Goal: Task Accomplishment & Management: Manage account settings

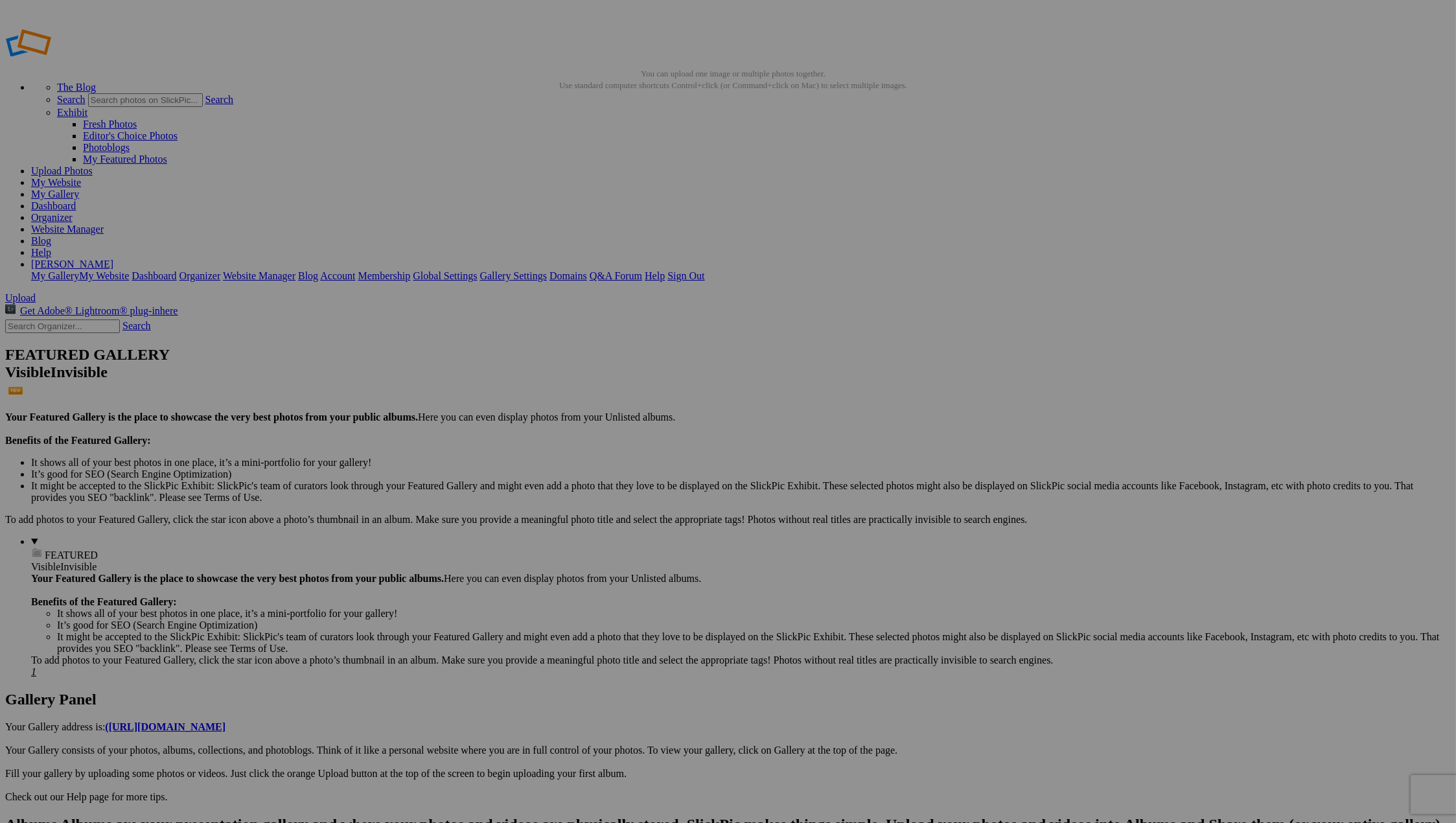
click at [93, 165] on link "Upload Photos" at bounding box center [62, 171] width 62 height 11
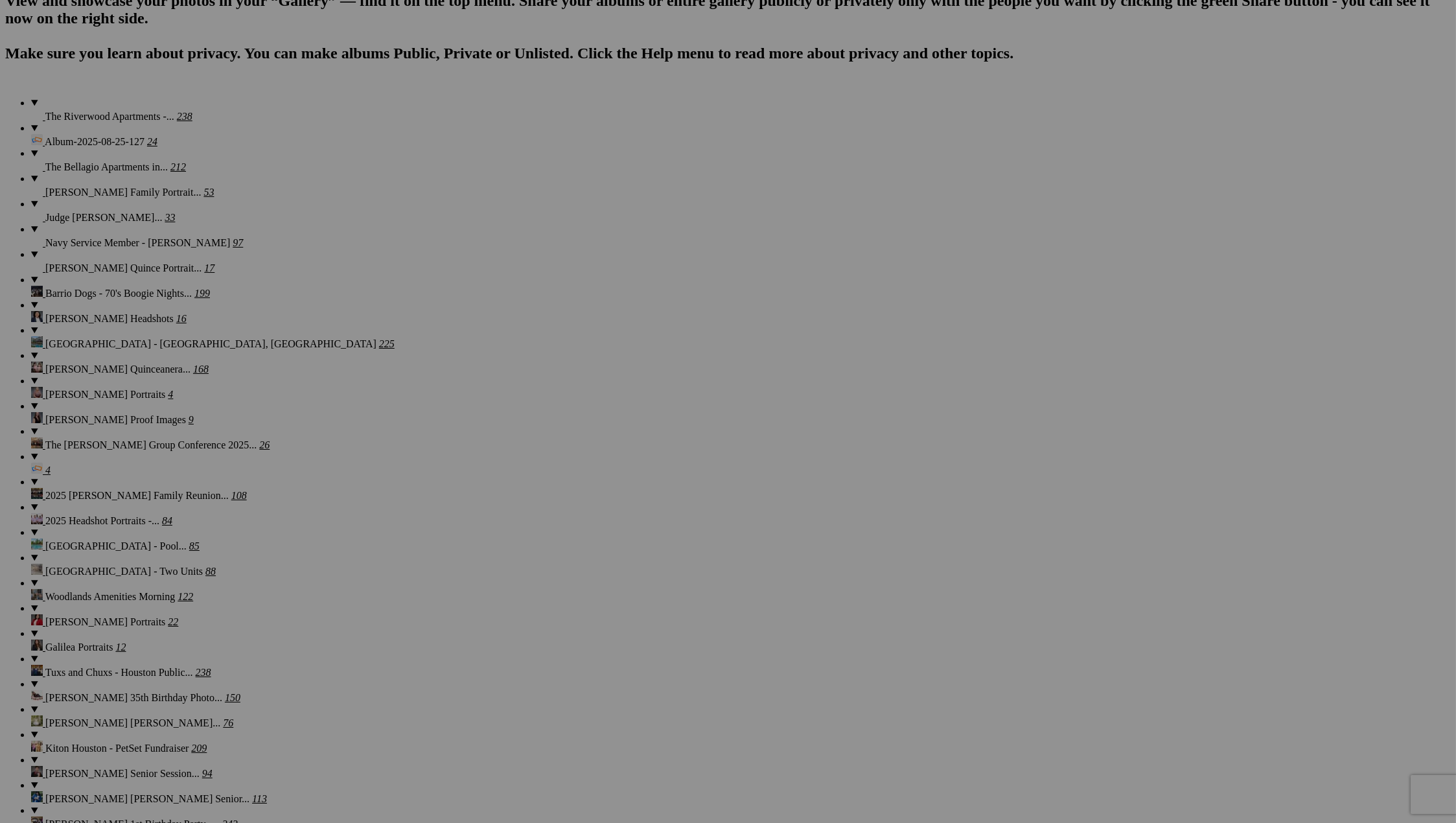
scroll to position [912, 0]
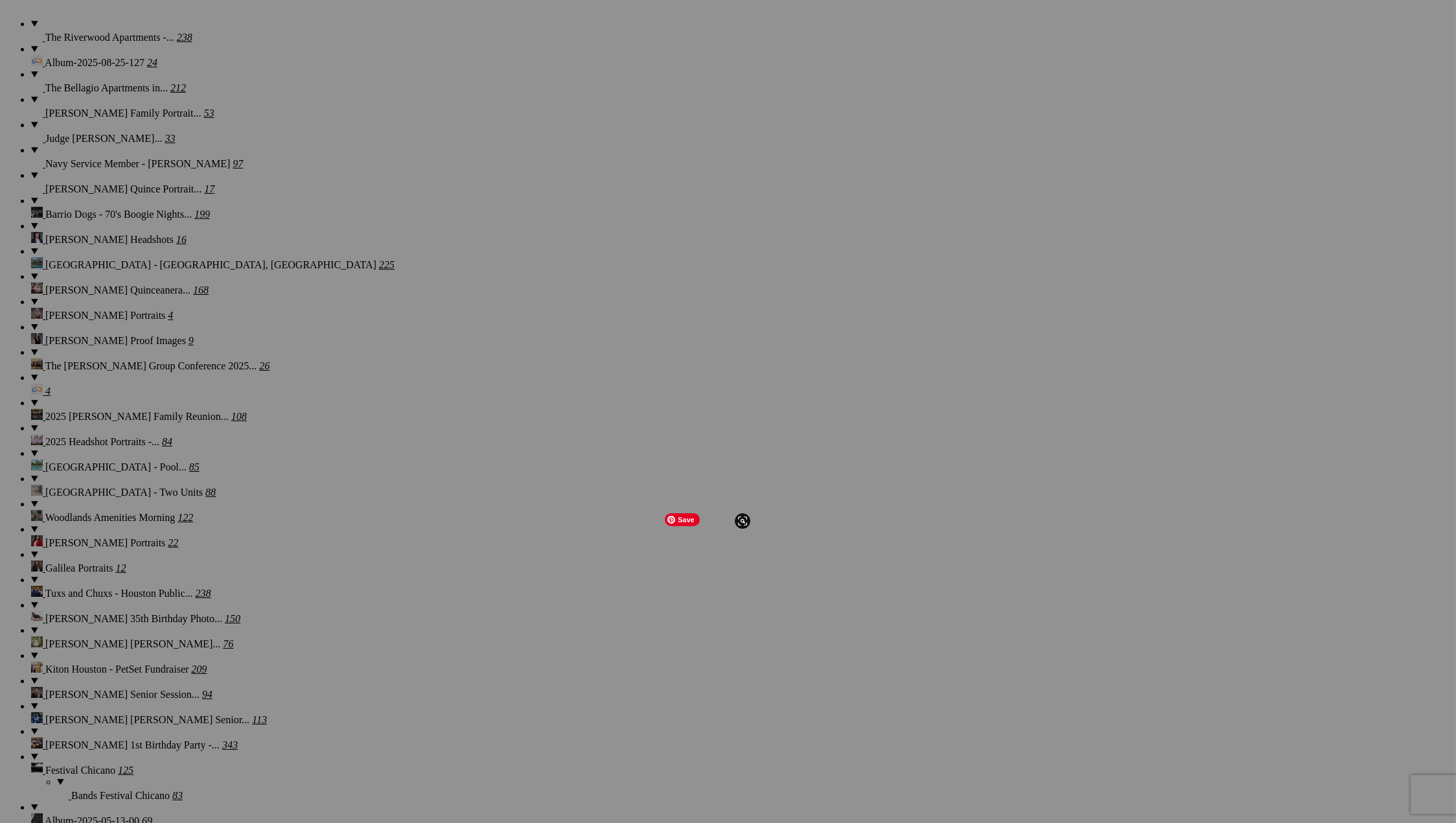
scroll to position [989, 0]
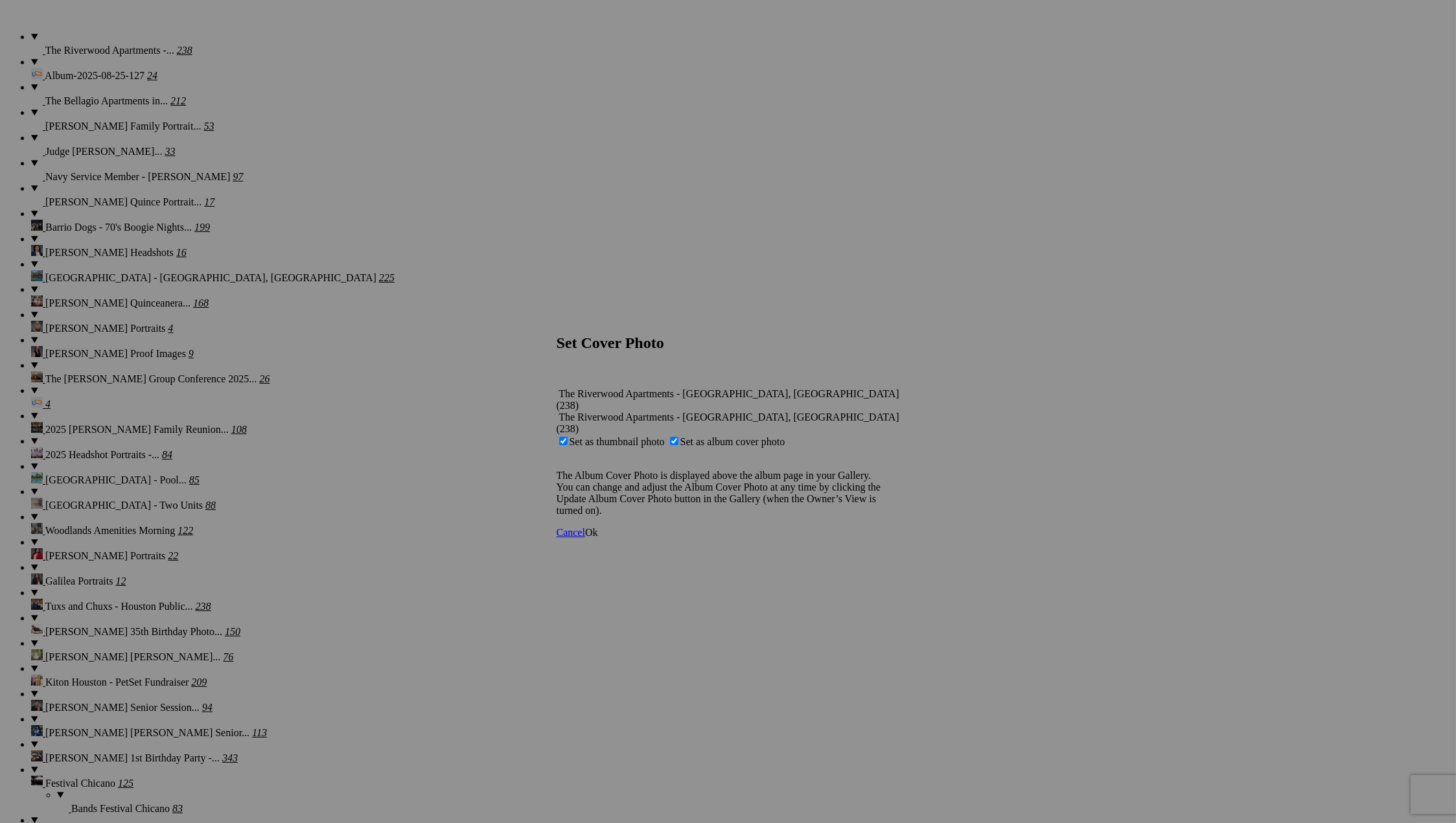
click at [598, 527] on span "Ok" at bounding box center [591, 532] width 13 height 11
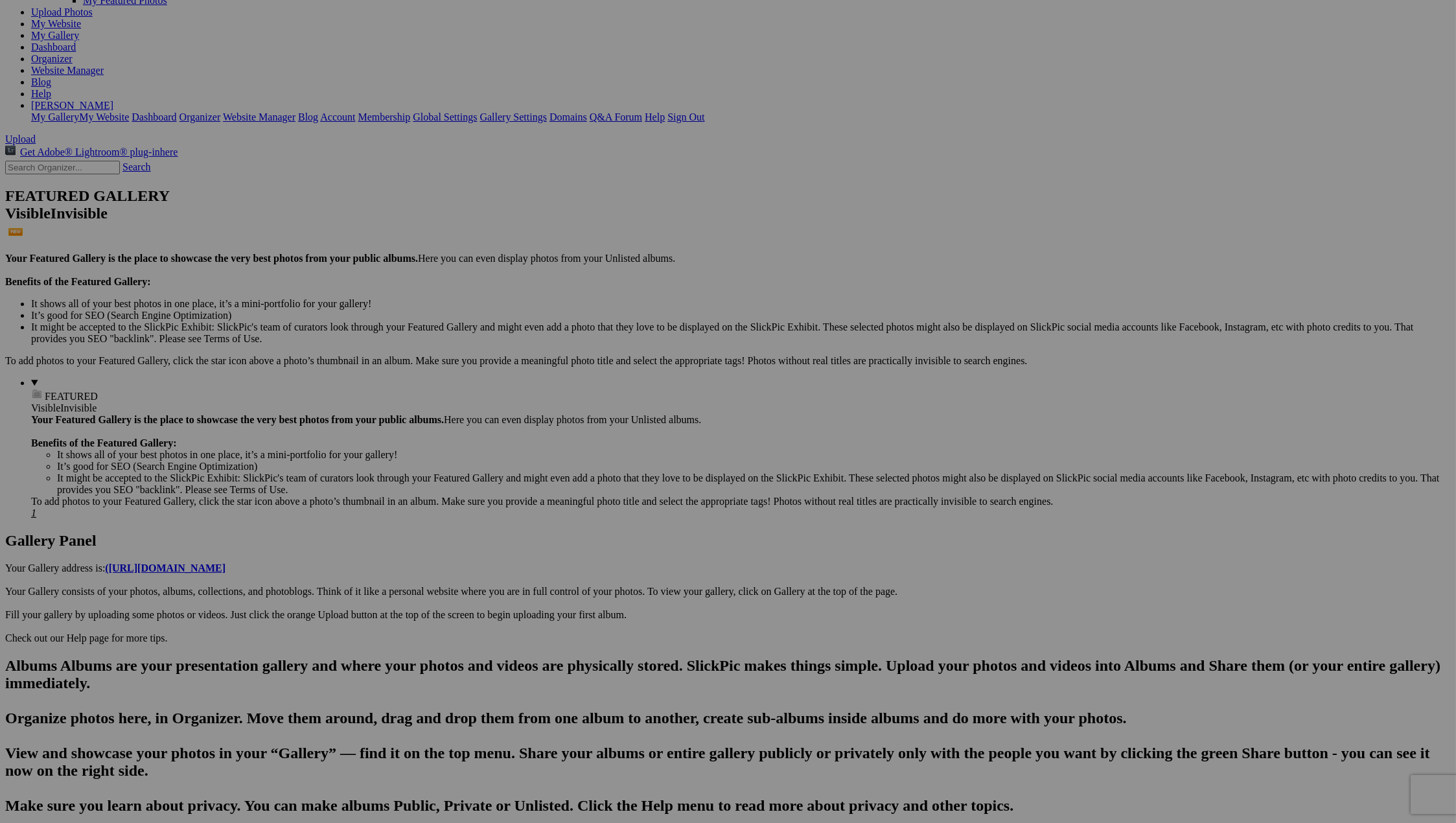
scroll to position [0, 0]
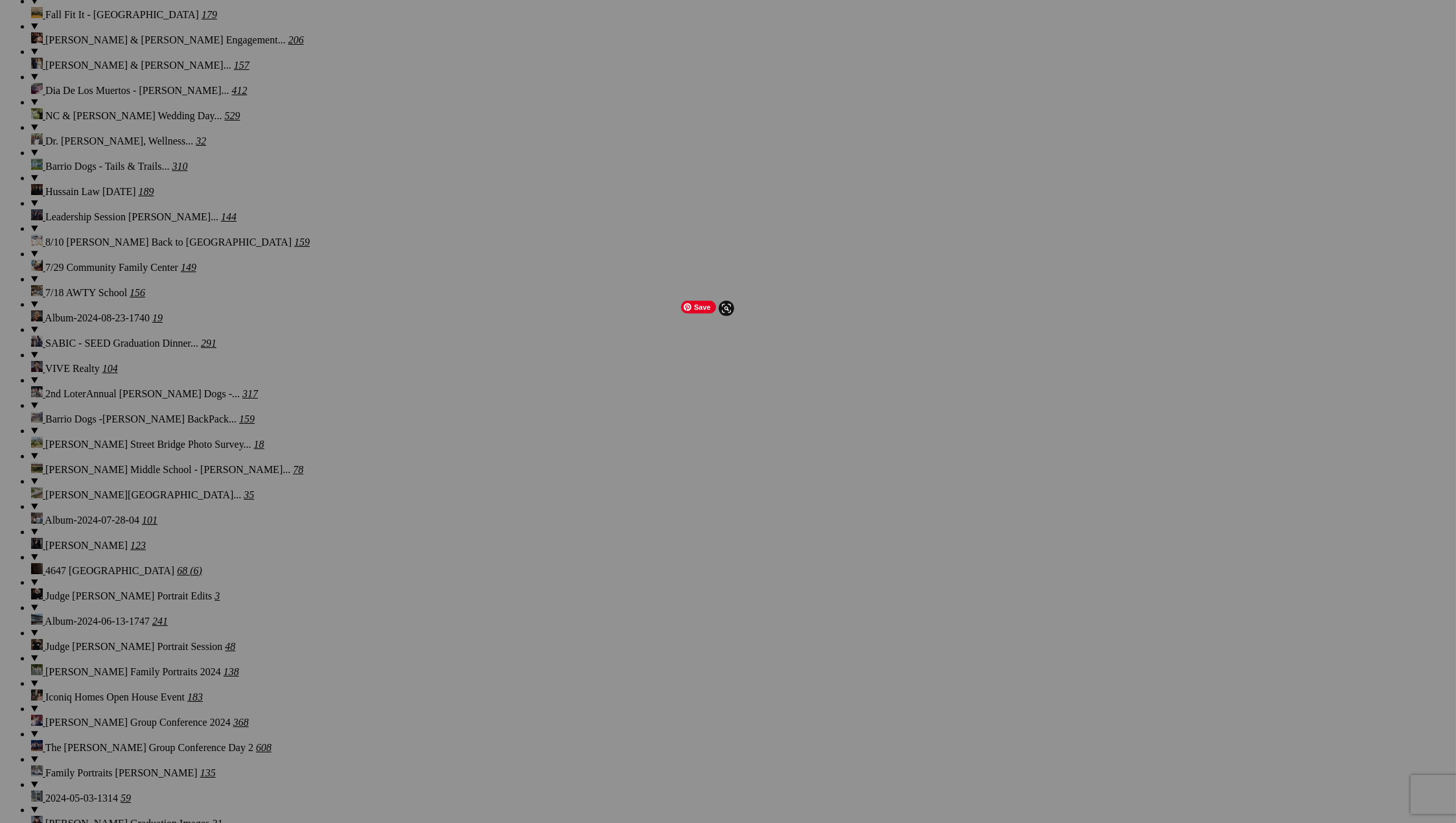
scroll to position [2836, 0]
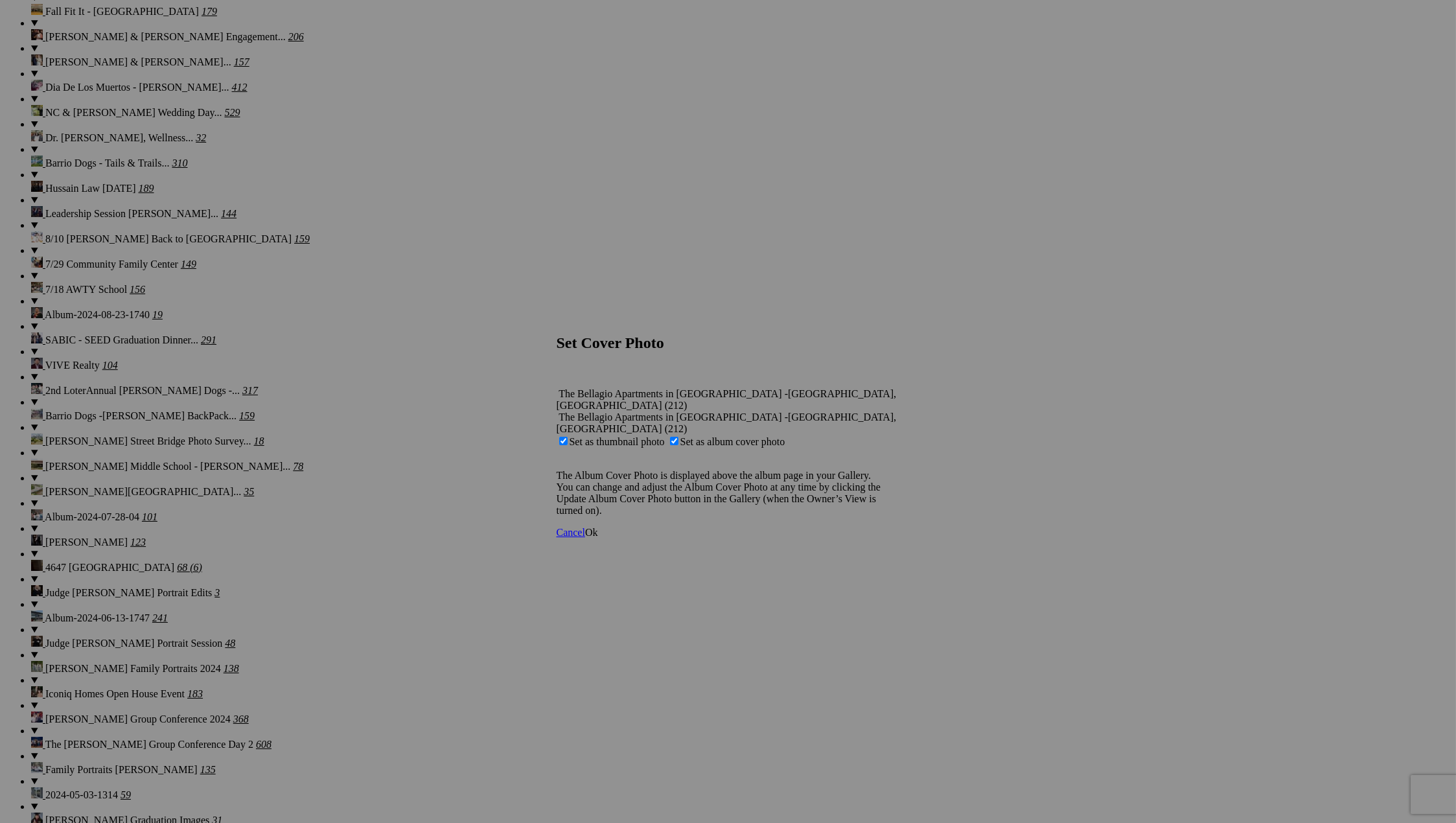
click at [598, 527] on span "Ok" at bounding box center [591, 532] width 13 height 11
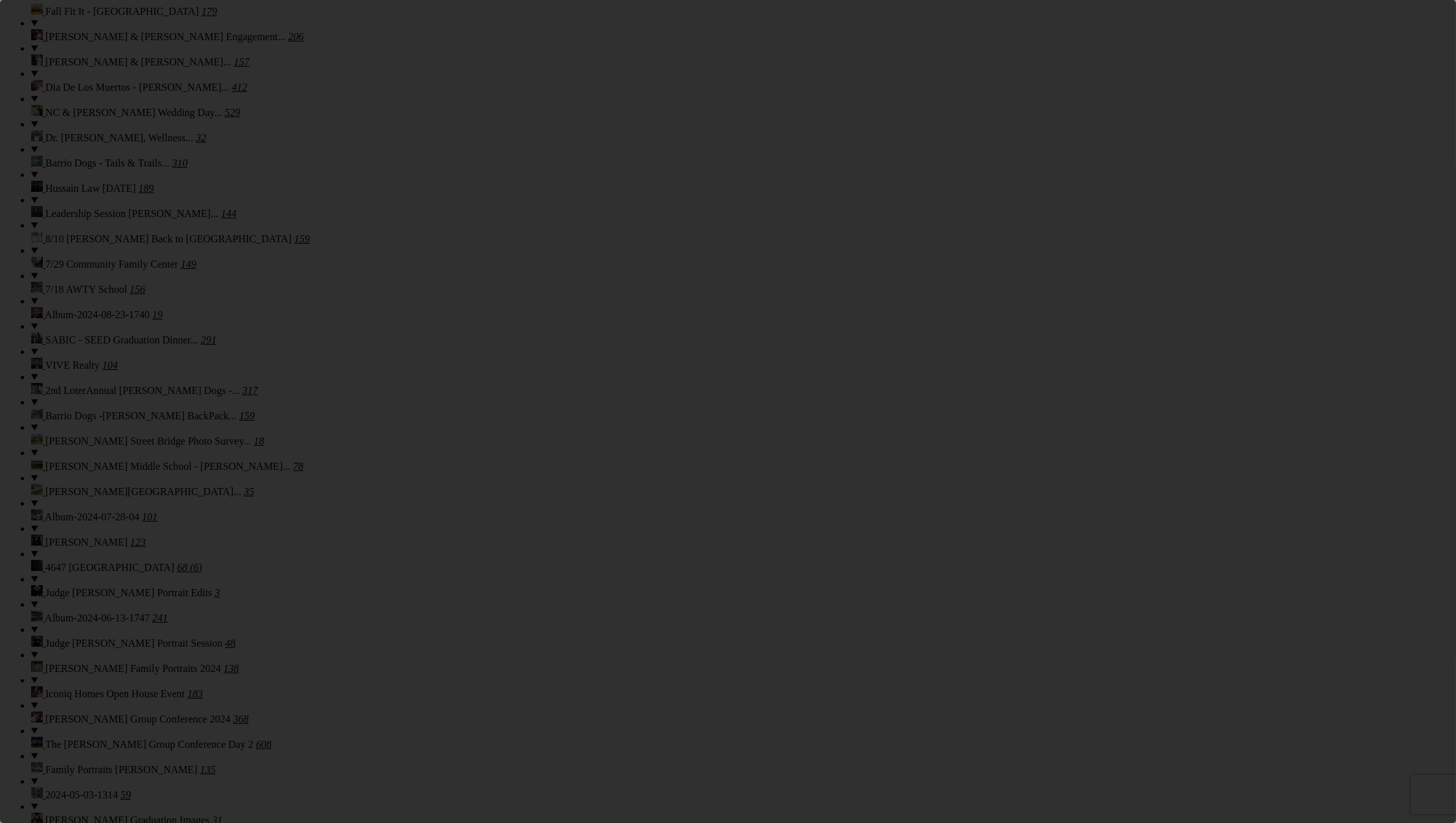
scroll to position [0, 0]
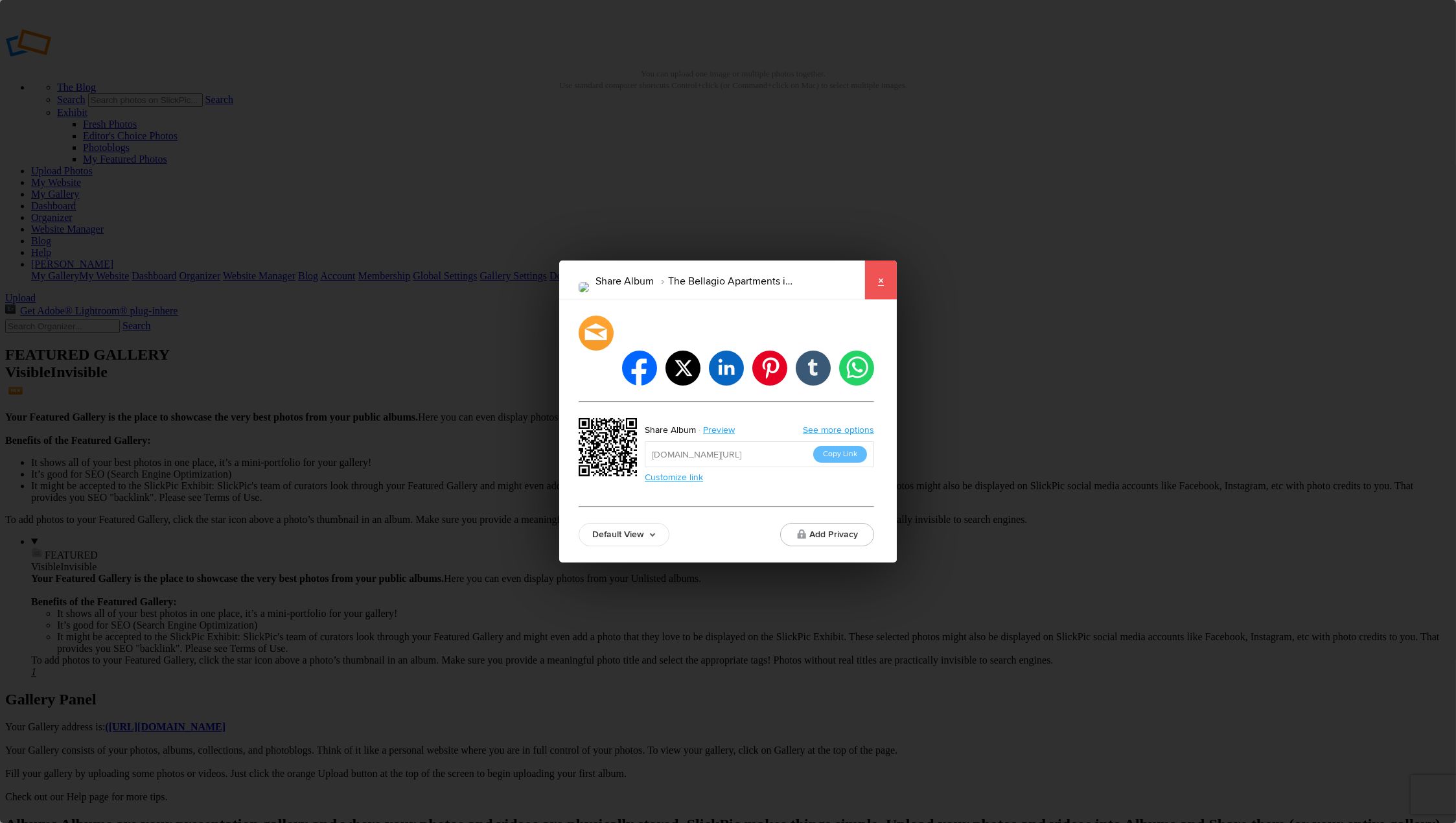
click at [887, 300] on link "×" at bounding box center [881, 280] width 32 height 39
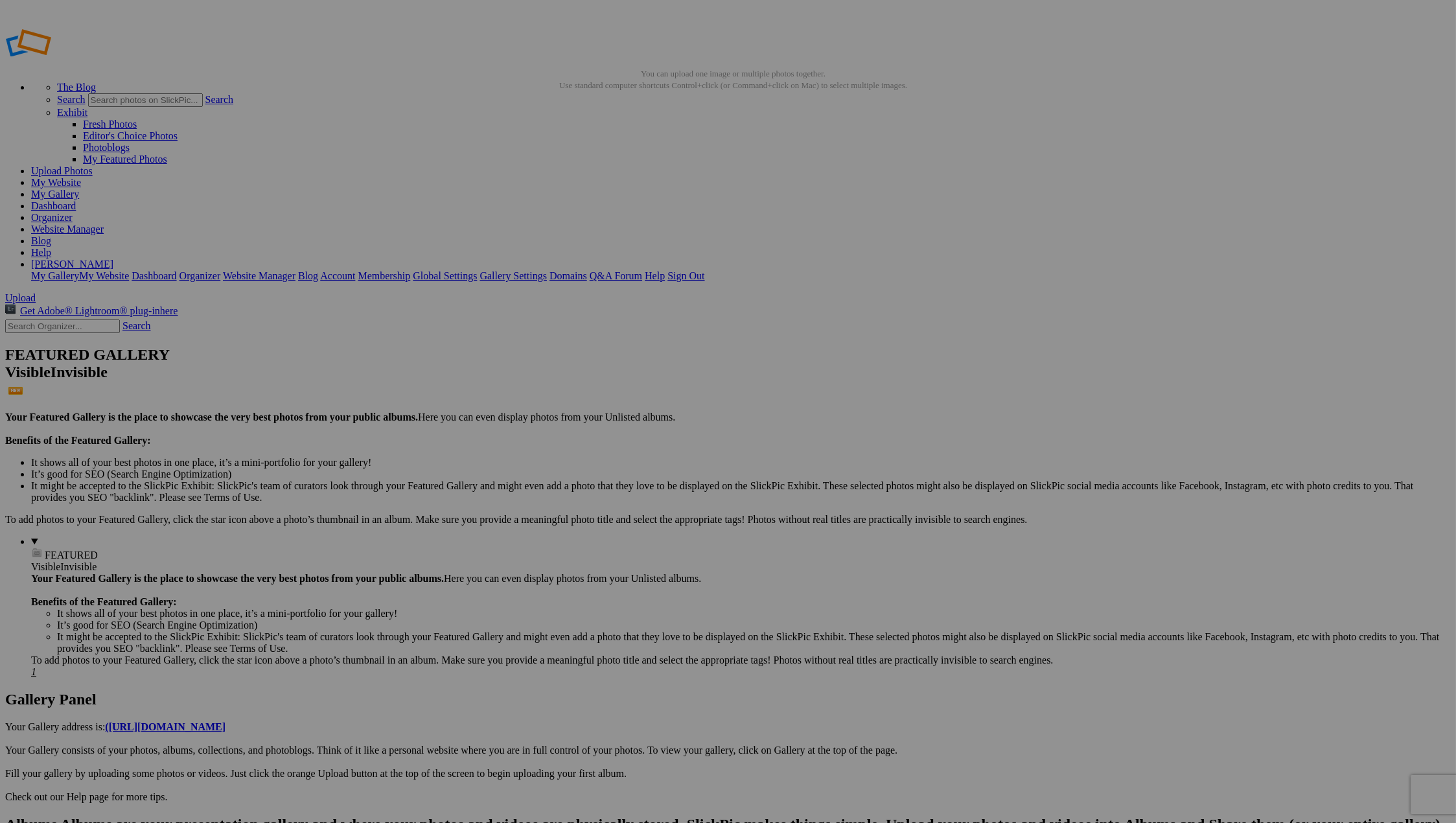
click at [610, 466] on span "Yes" at bounding box center [602, 462] width 15 height 11
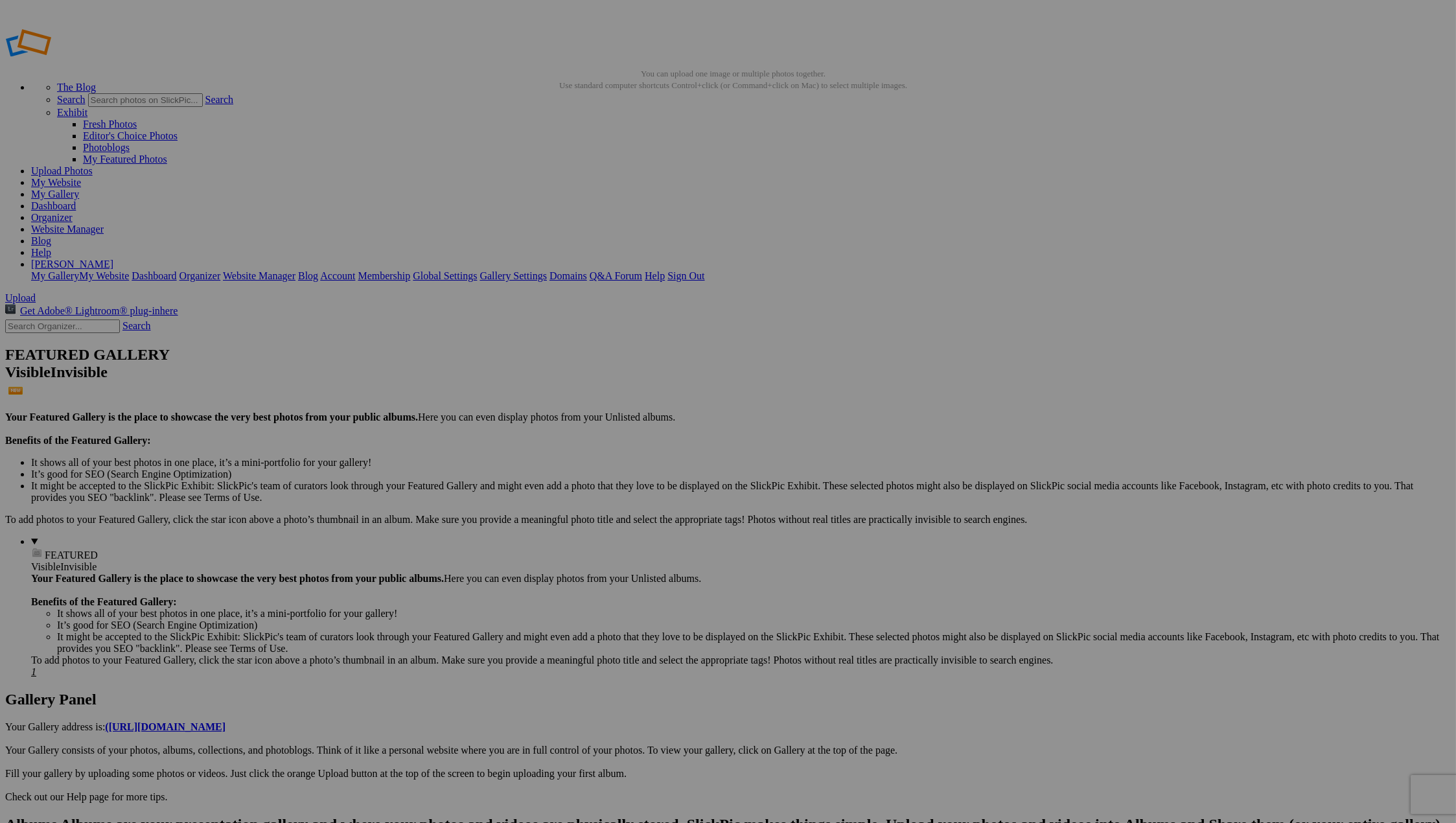
click at [610, 459] on span "Yes" at bounding box center [602, 462] width 15 height 11
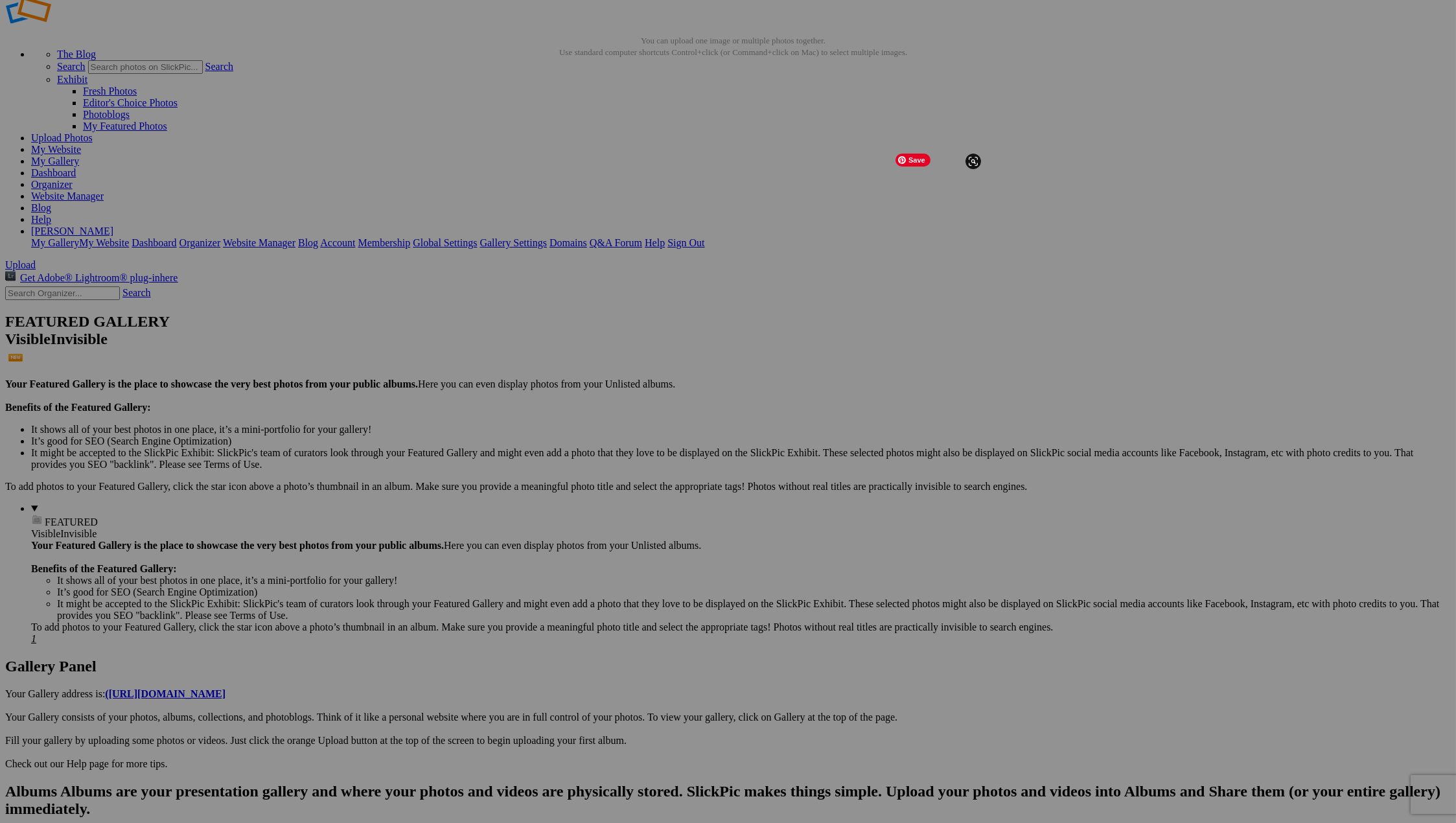
scroll to position [34, 0]
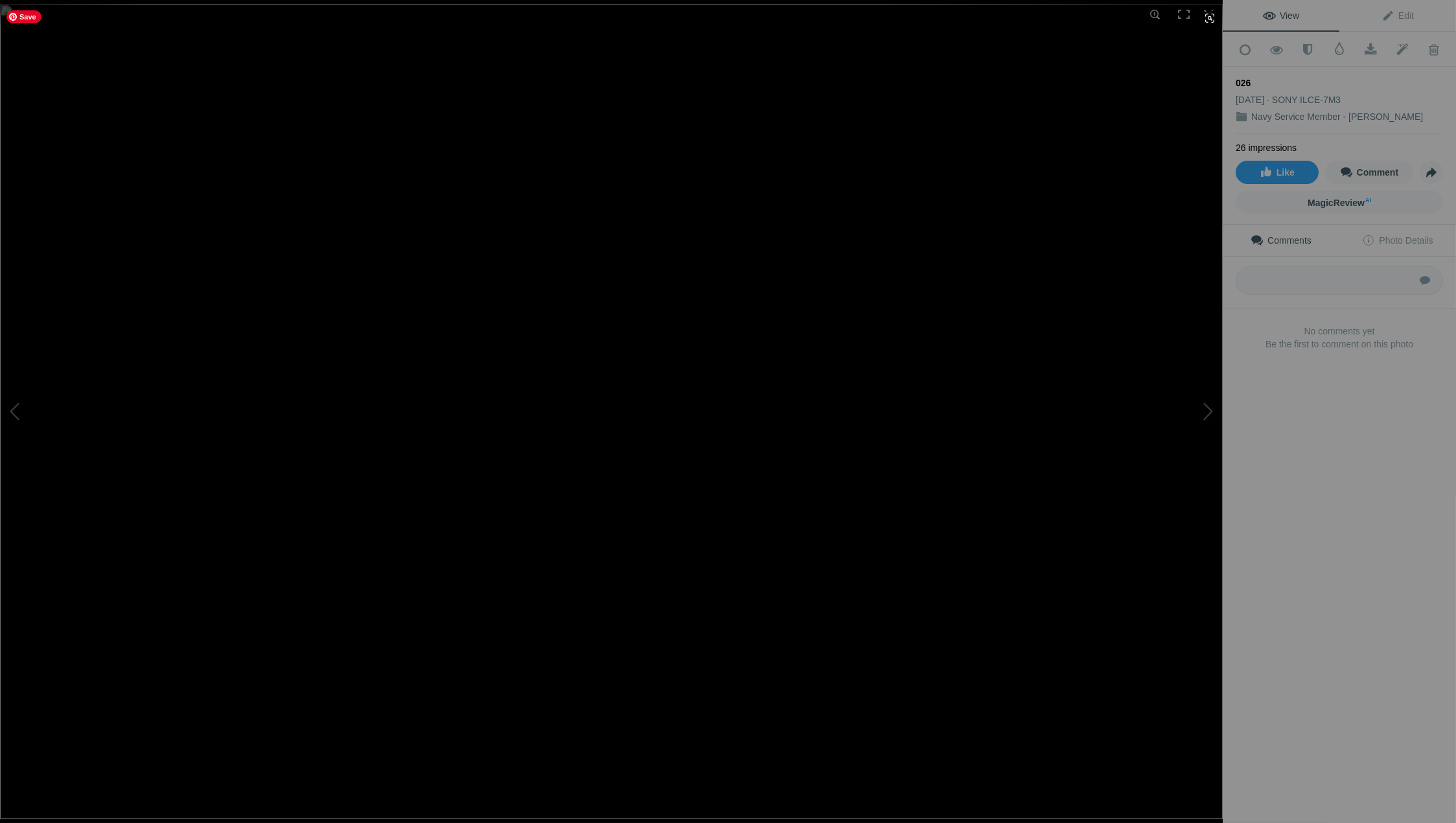
click at [473, 501] on img at bounding box center [611, 411] width 1223 height 815
click at [473, 501] on img at bounding box center [657, 382] width 1625 height 1084
click at [477, 466] on img at bounding box center [611, 411] width 1223 height 815
click at [481, 494] on img at bounding box center [758, 351] width 2556 height 1704
